Goal: Check status: Check status

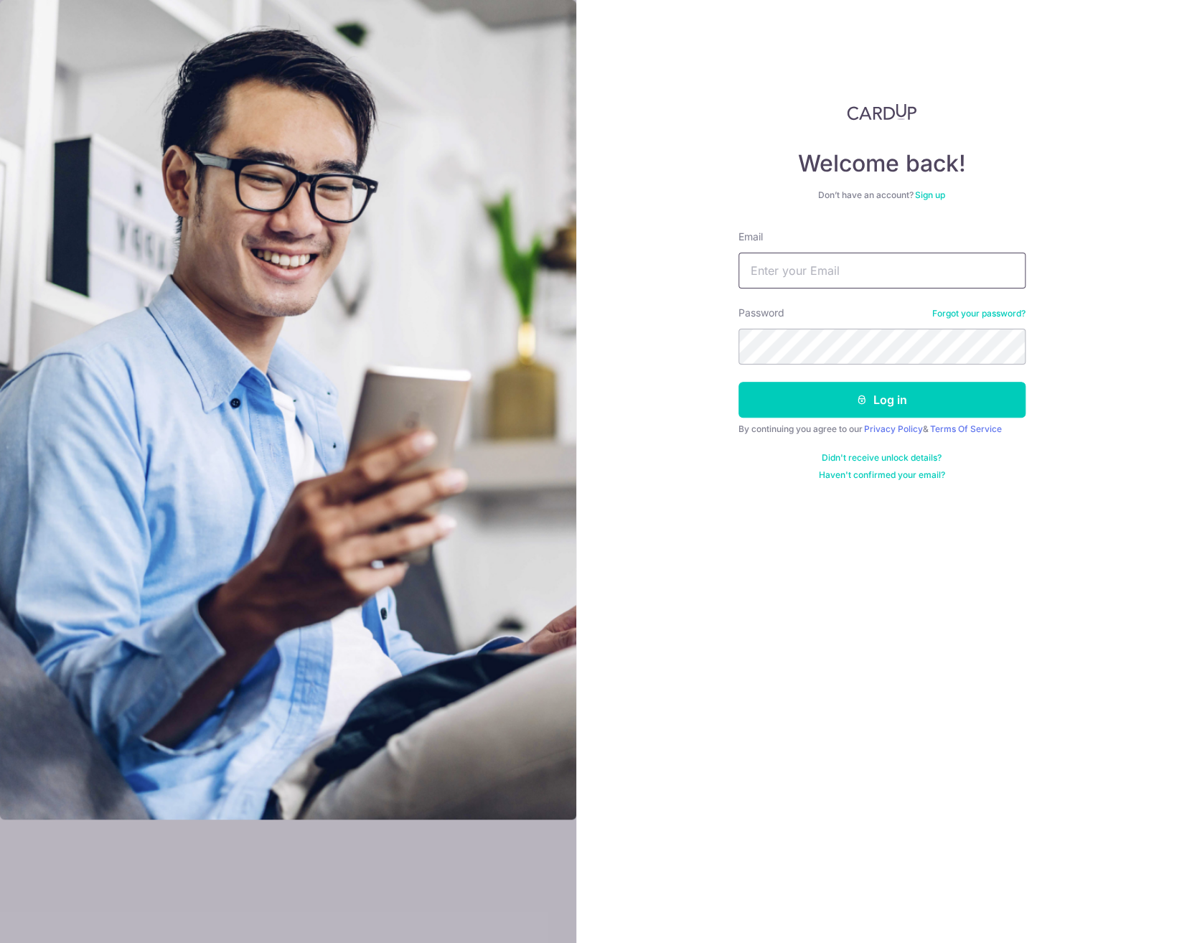
click at [781, 280] on input "Email" at bounding box center [882, 271] width 287 height 36
type input "[EMAIL_ADDRESS][PERSON_NAME][DOMAIN_NAME]"
click at [837, 398] on button "Log in" at bounding box center [882, 400] width 287 height 36
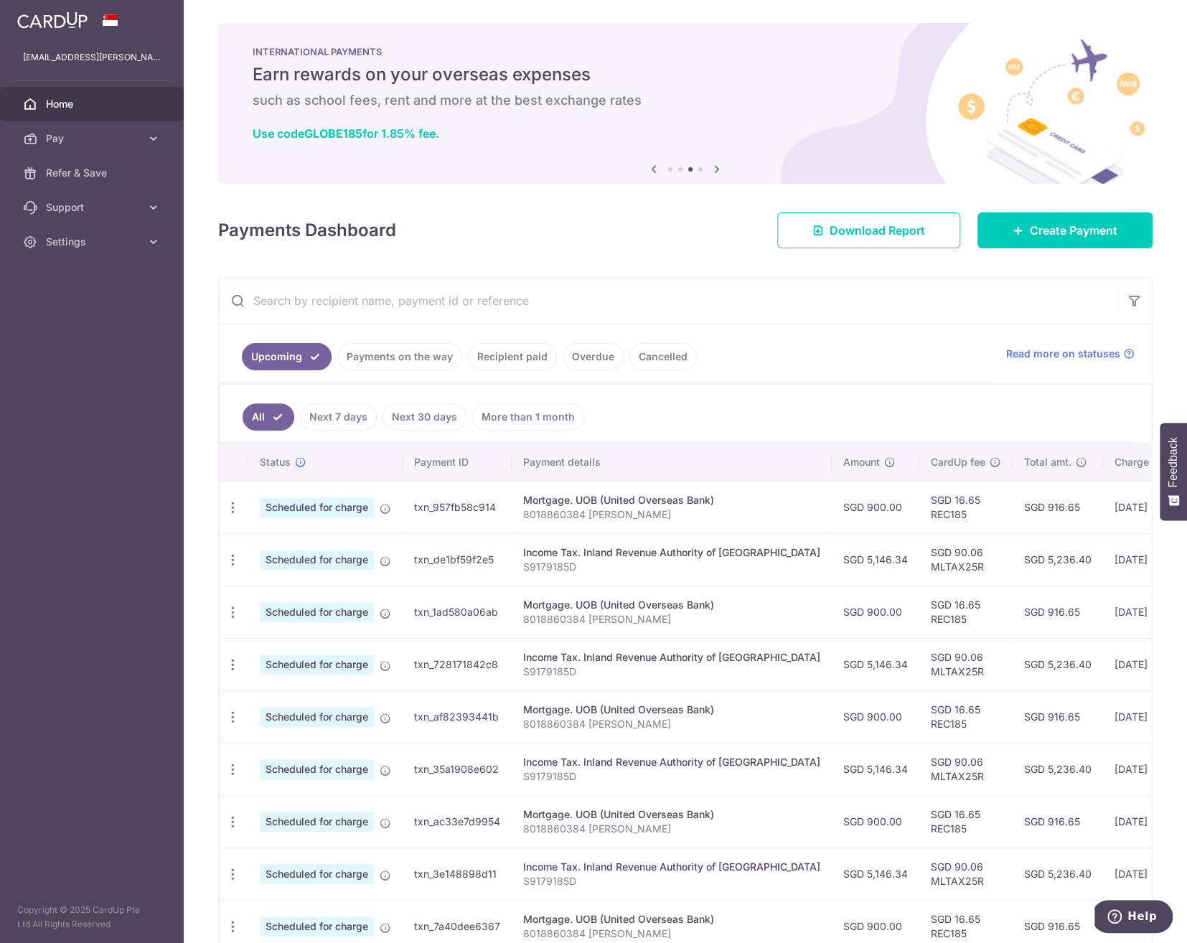
click at [509, 357] on link "Recipient paid" at bounding box center [512, 356] width 89 height 27
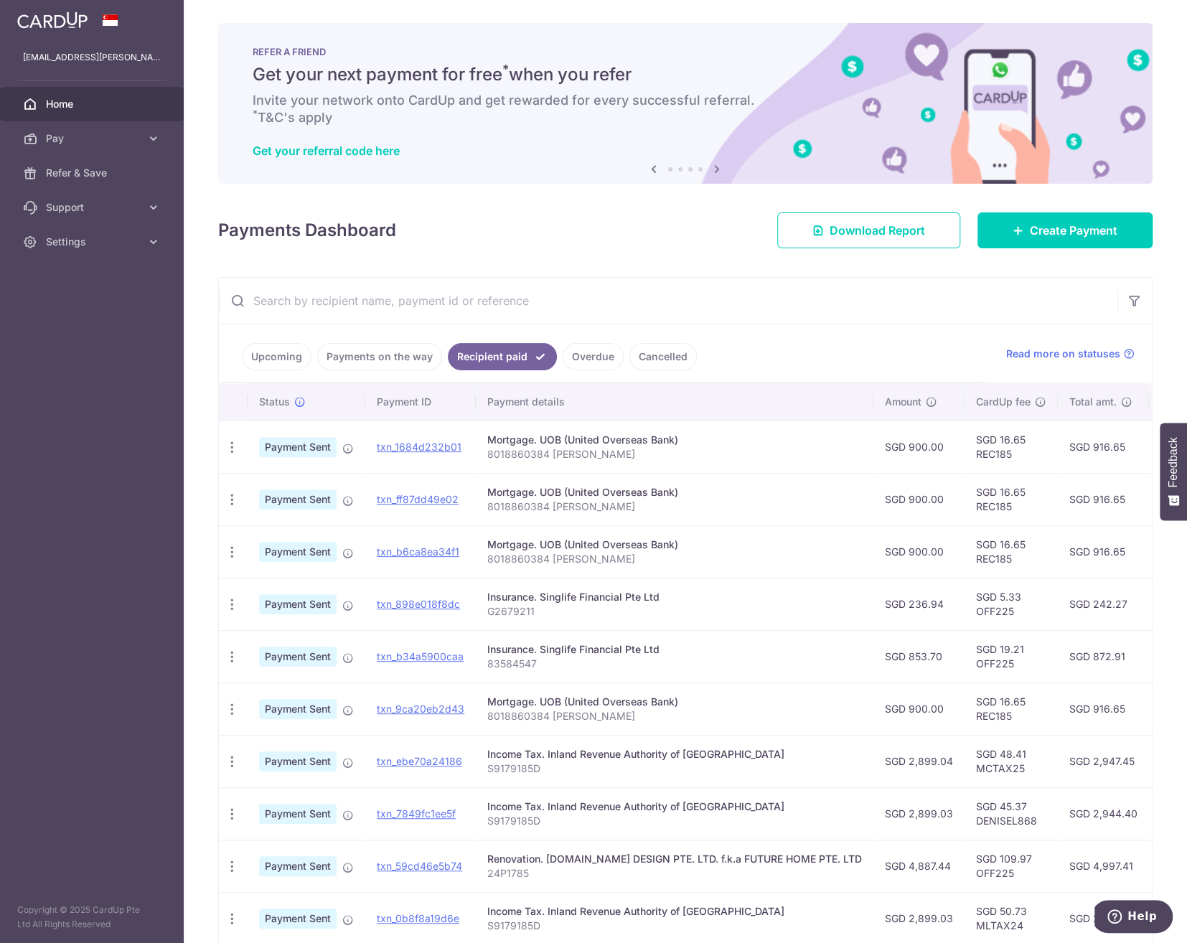
click at [406, 360] on link "Payments on the way" at bounding box center [379, 356] width 125 height 27
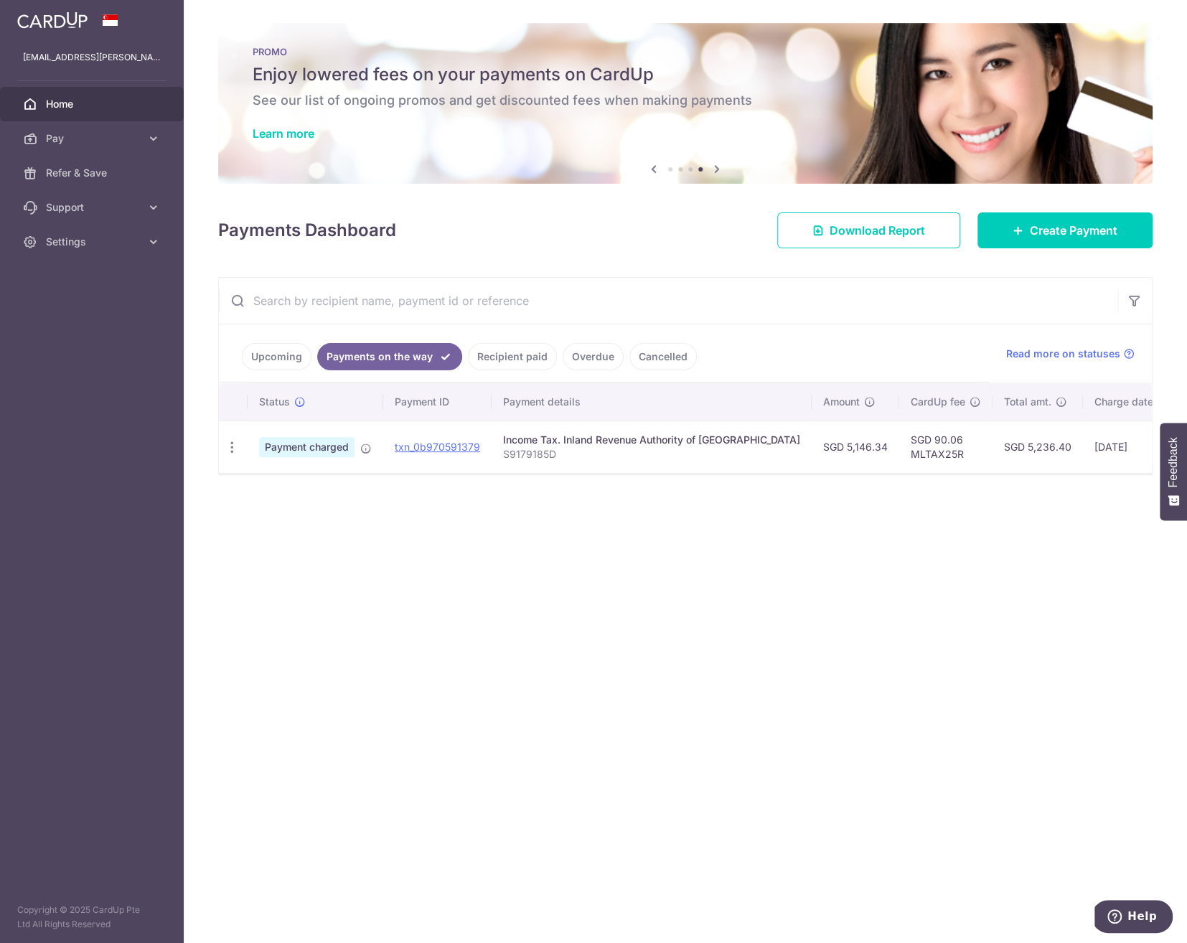
click at [292, 362] on link "Upcoming" at bounding box center [277, 356] width 70 height 27
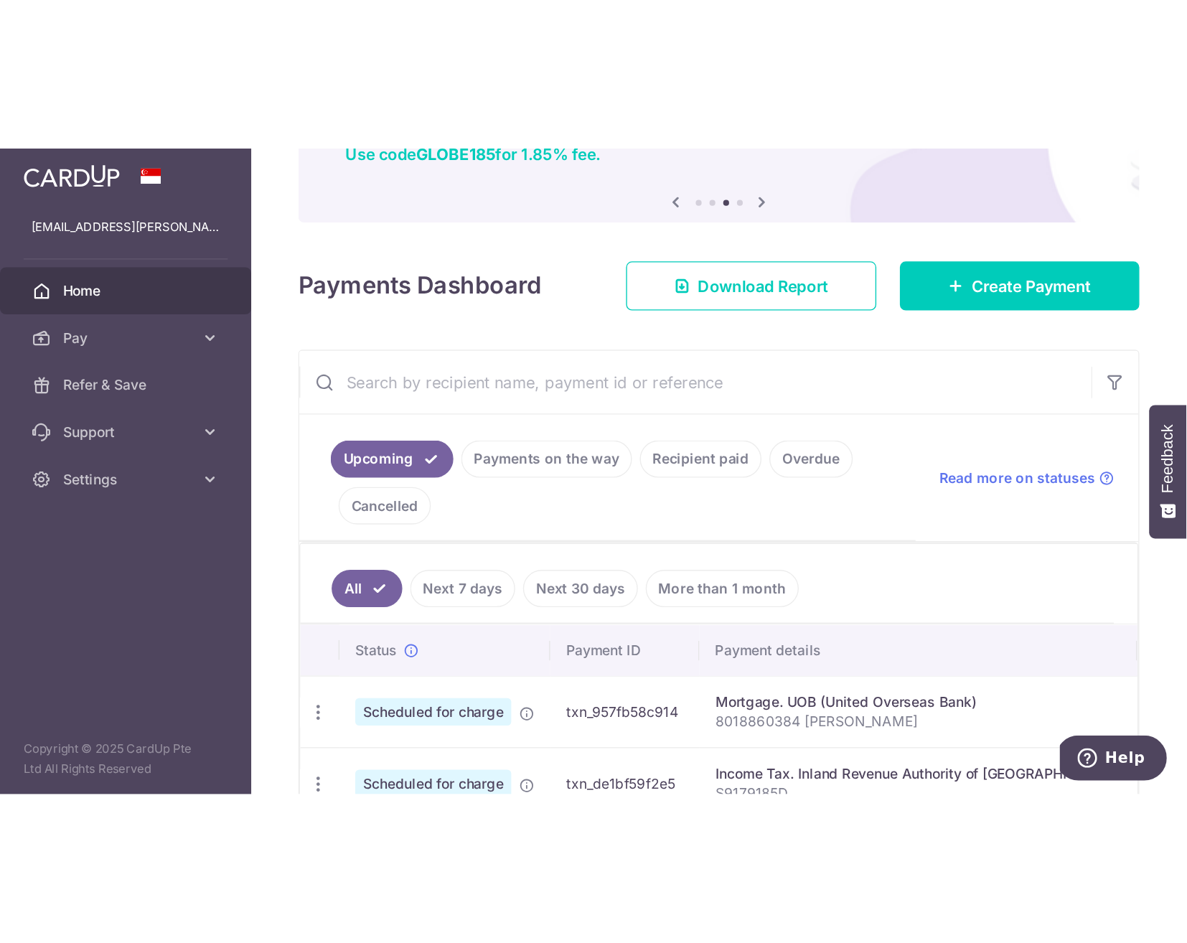
scroll to position [130, 0]
